Goal: Connect with others: Connect with others

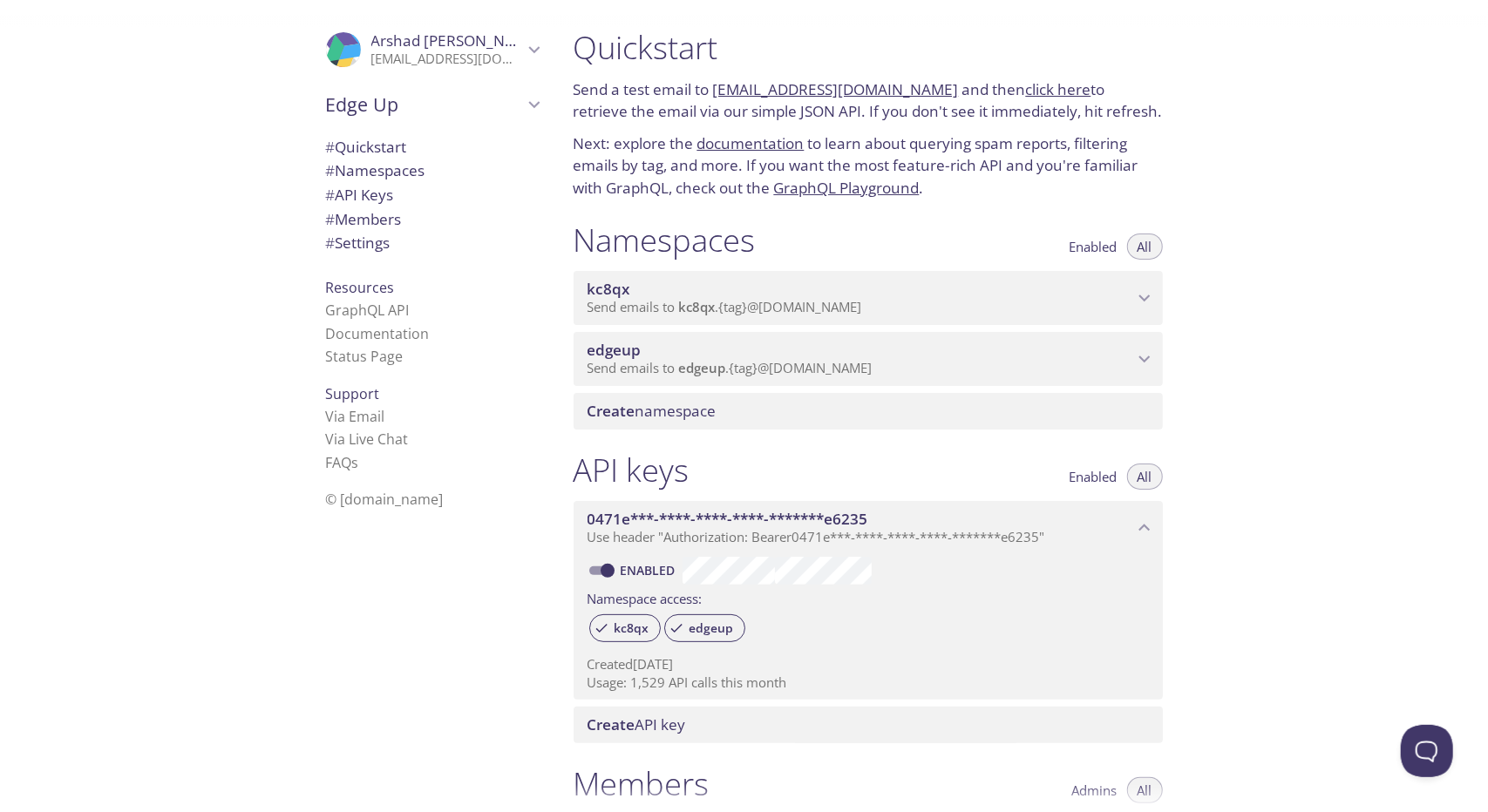
click at [524, 46] on icon "Arshad Uvais" at bounding box center [534, 49] width 22 height 22
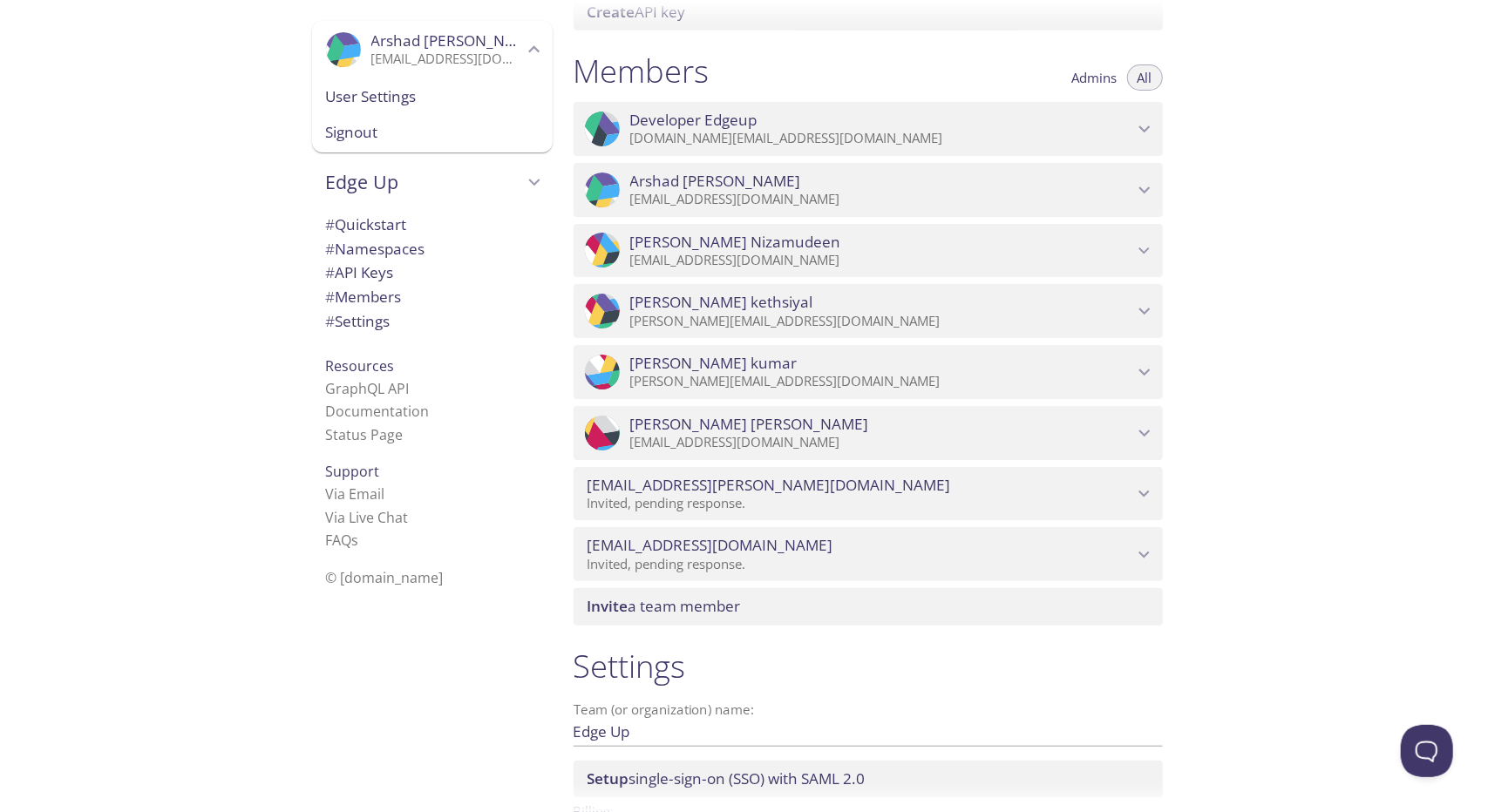
scroll to position [728, 0]
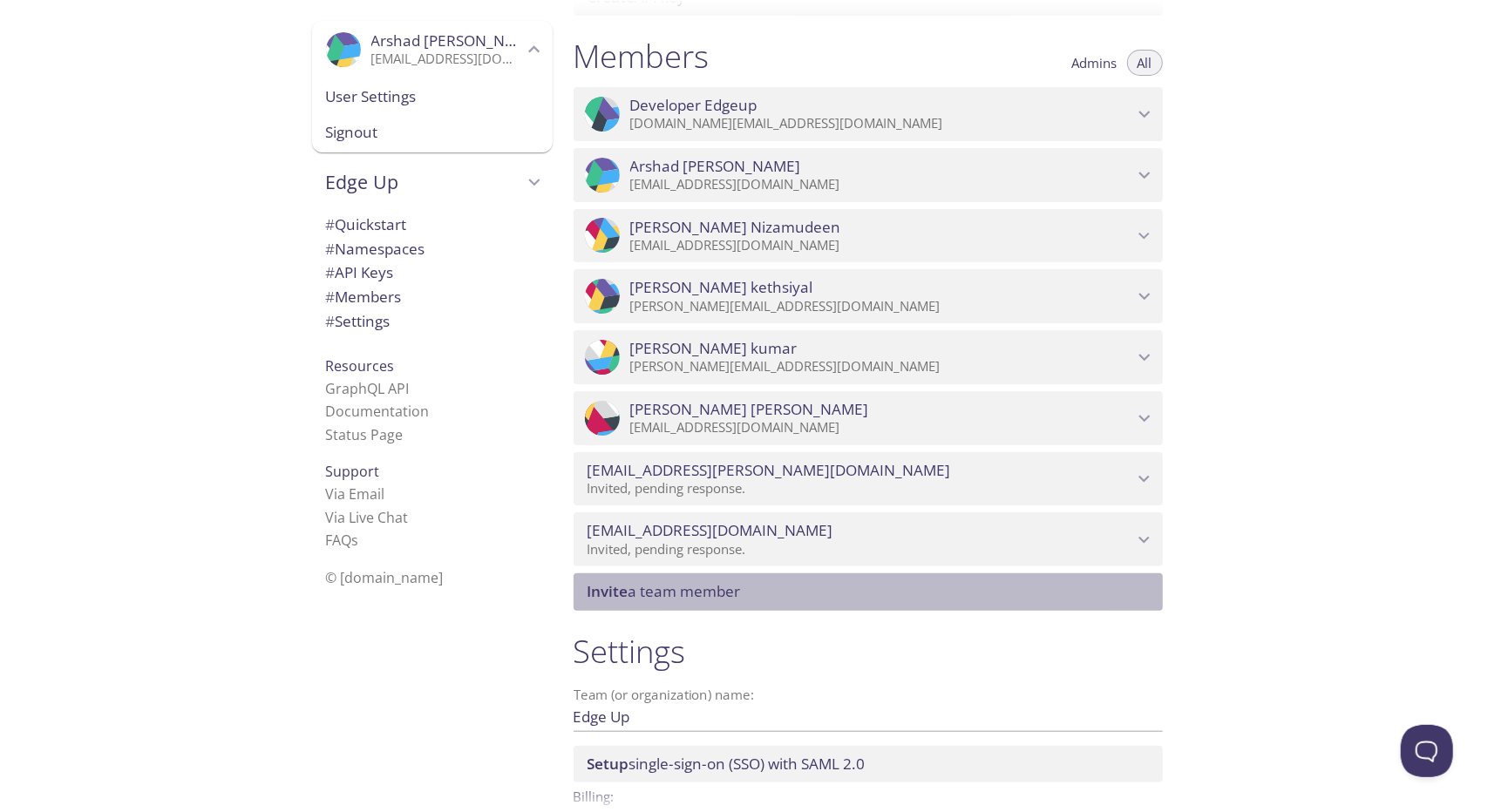
click at [853, 595] on span "Invite a team member" at bounding box center [872, 591] width 568 height 19
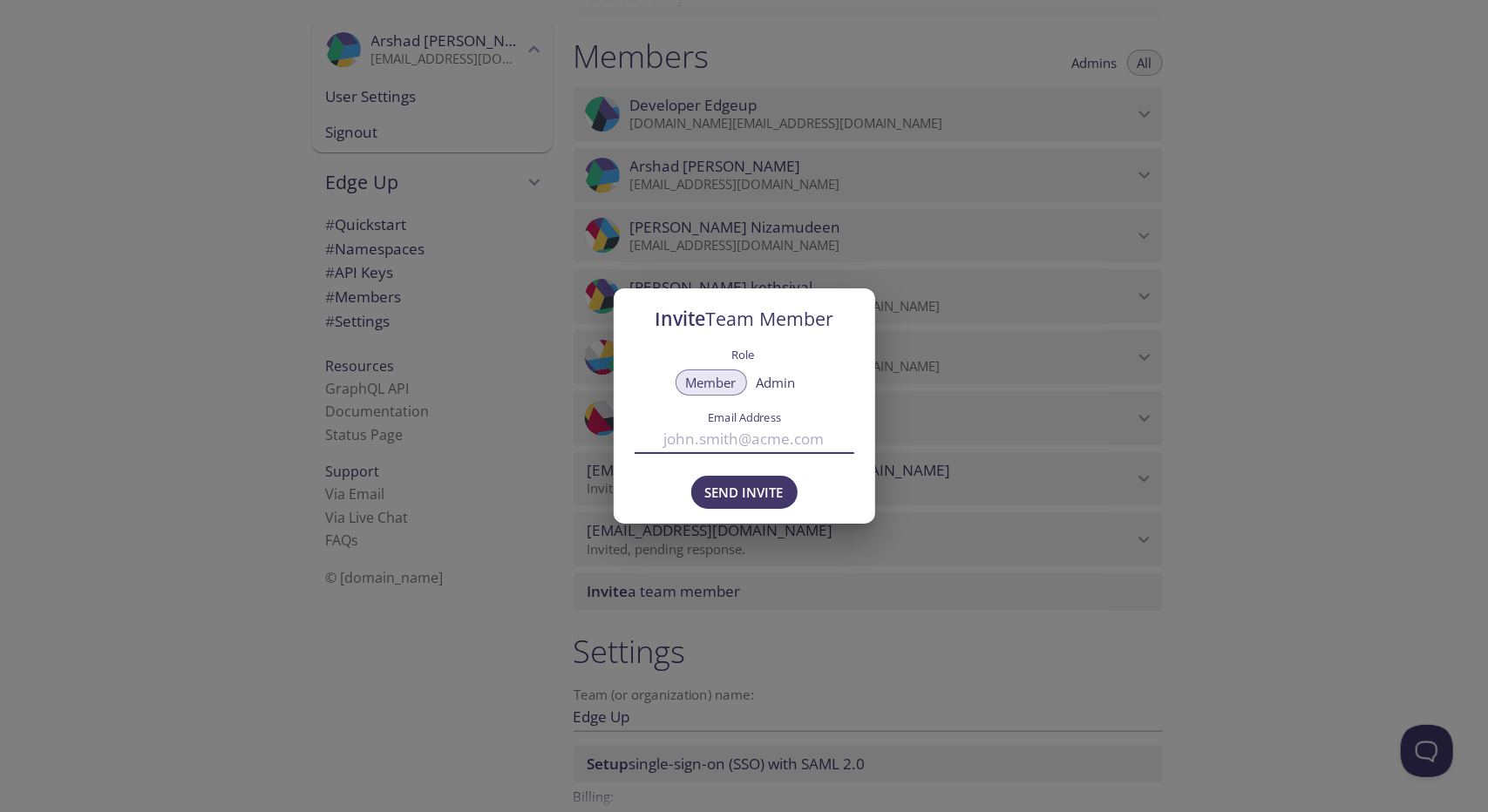
click at [720, 433] on input "Email Address" at bounding box center [744, 438] width 219 height 29
click at [724, 422] on label "Email Address" at bounding box center [743, 418] width 164 height 12
click at [724, 424] on input "Email Address" at bounding box center [744, 438] width 219 height 29
click at [708, 446] on input "Email Address" at bounding box center [744, 438] width 219 height 29
type input "coo@edgeup.in"
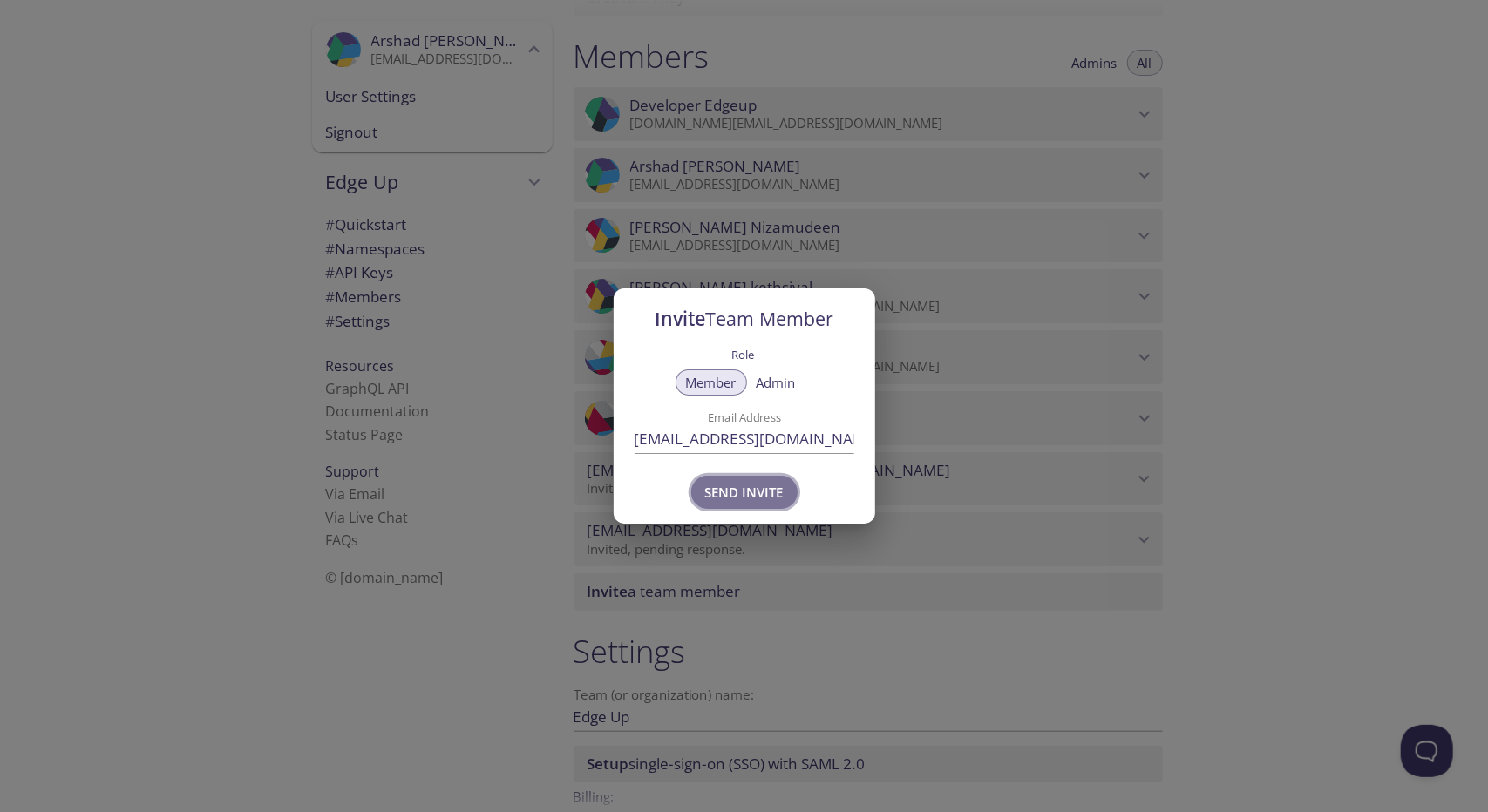
click at [766, 490] on span "Send Invite" at bounding box center [744, 491] width 78 height 22
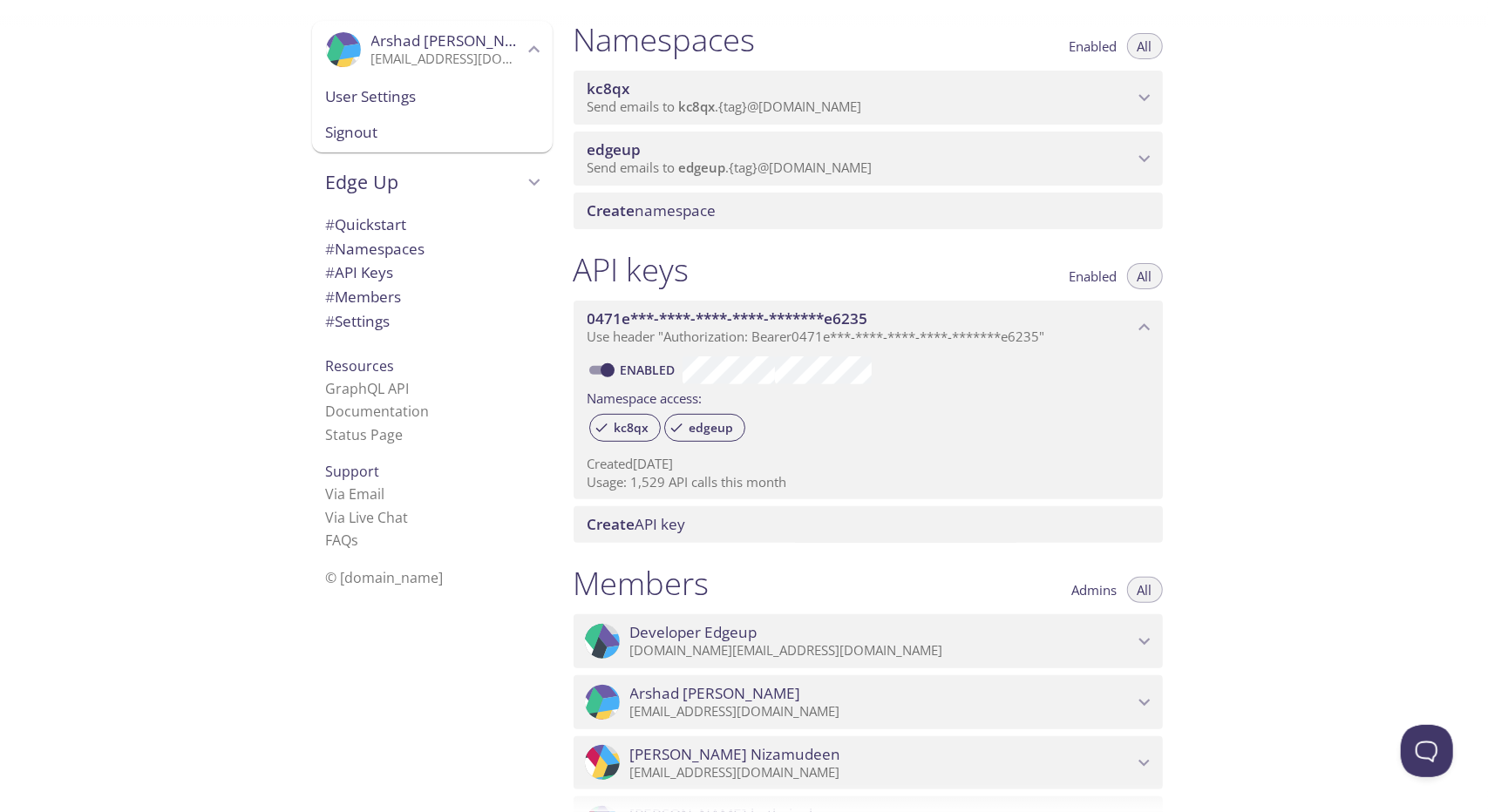
scroll to position [10, 0]
